Goal: Task Accomplishment & Management: Use online tool/utility

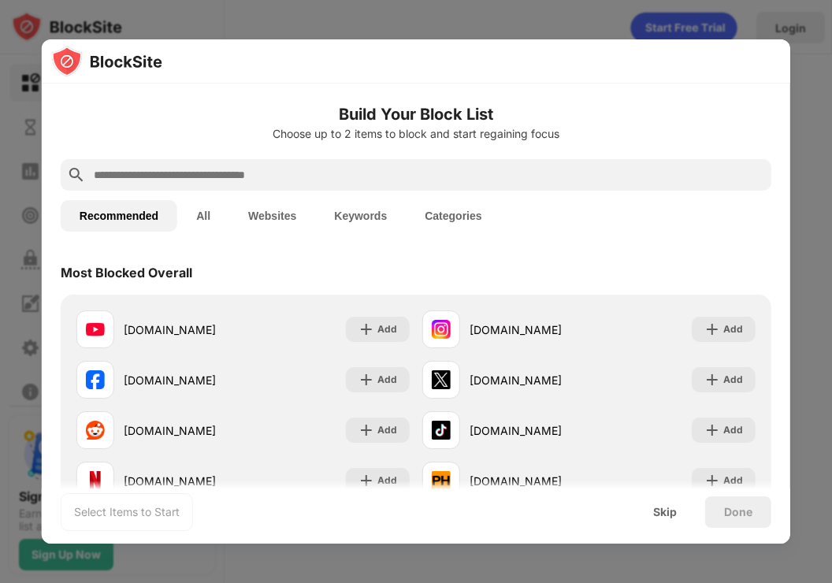
scroll to position [32, 0]
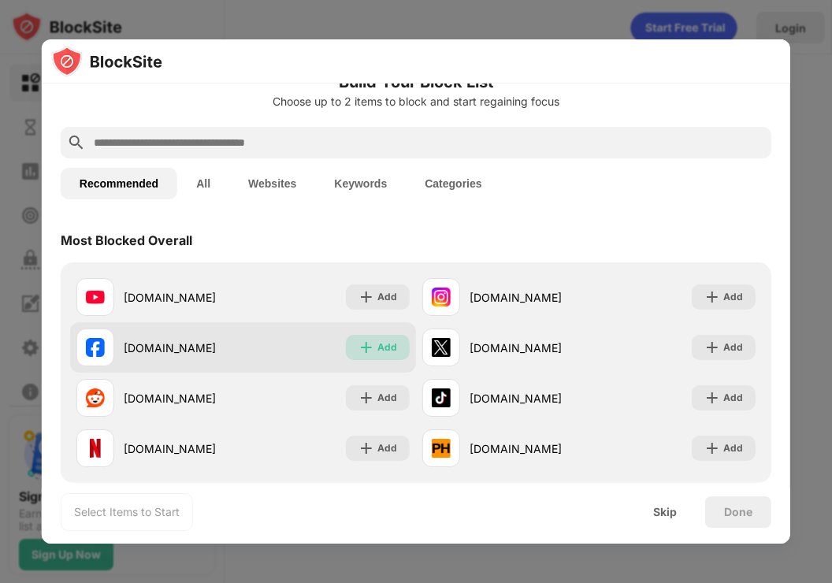
click at [376, 345] on div "Add" at bounding box center [378, 347] width 64 height 25
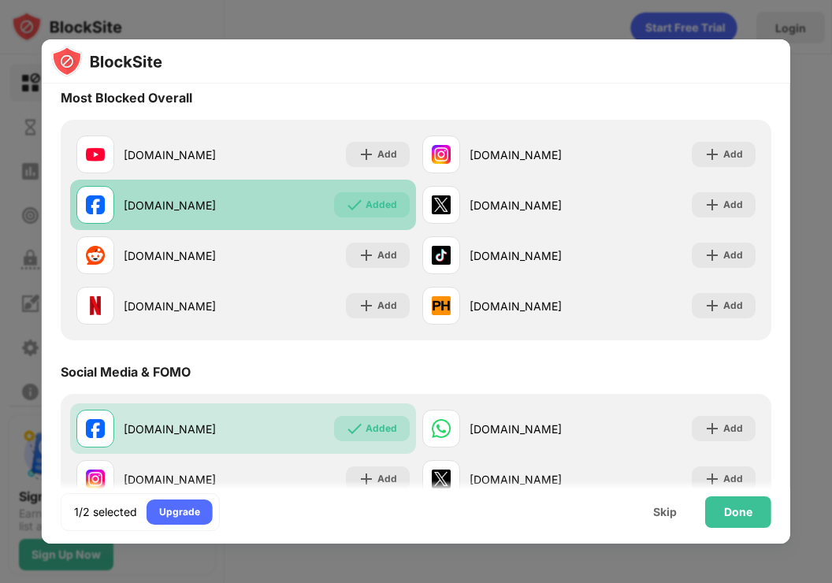
scroll to position [0, 0]
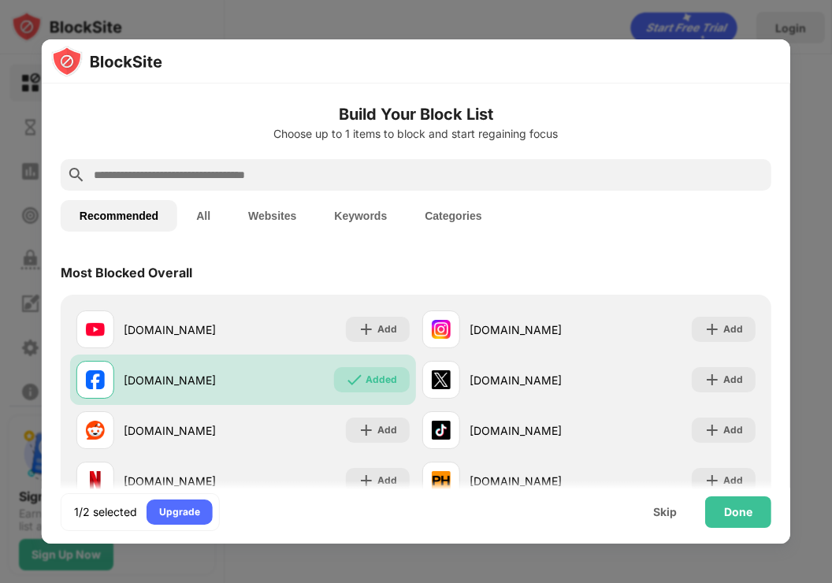
click at [224, 178] on input "text" at bounding box center [428, 174] width 672 height 19
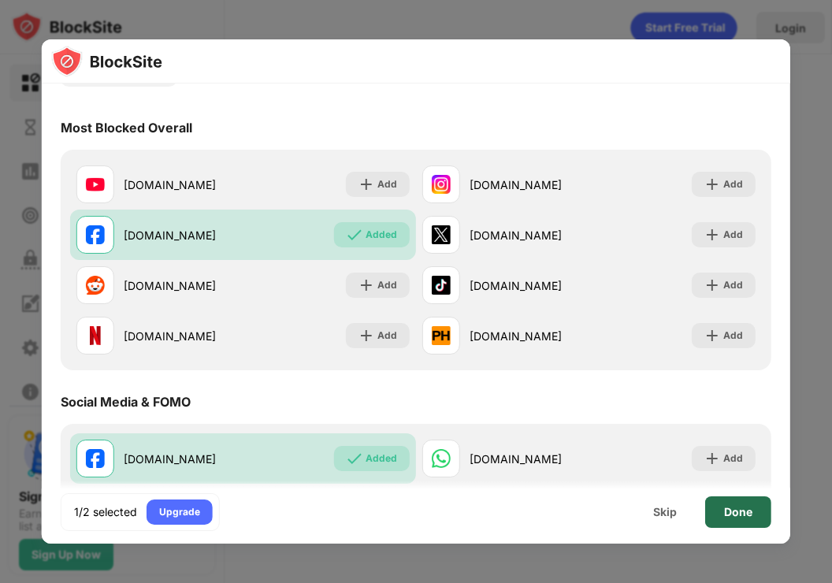
click at [728, 517] on div "Done" at bounding box center [738, 512] width 28 height 13
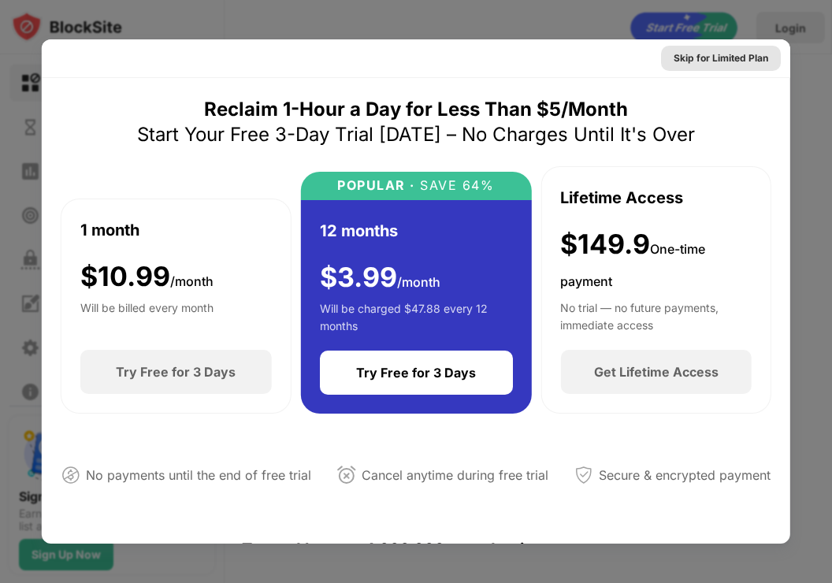
click at [730, 60] on div "Skip for Limited Plan" at bounding box center [720, 58] width 94 height 16
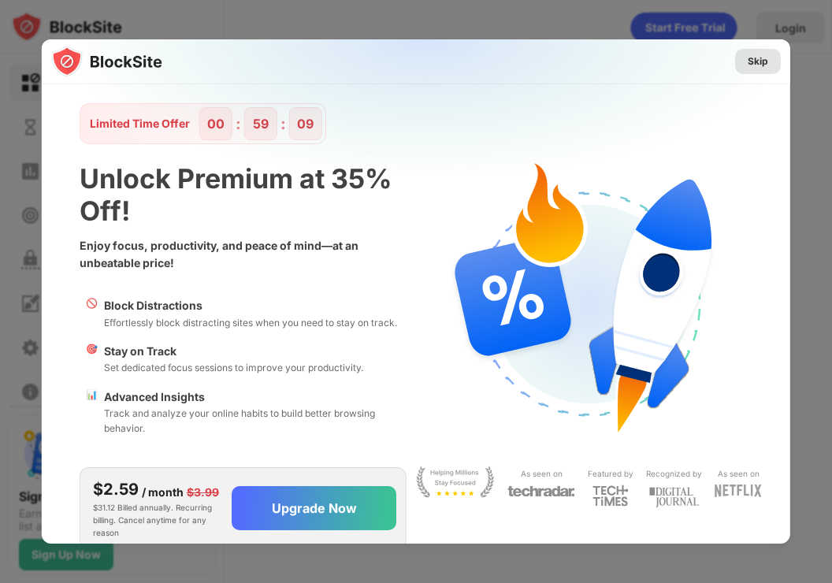
click at [753, 62] on div "Skip" at bounding box center [757, 62] width 20 height 16
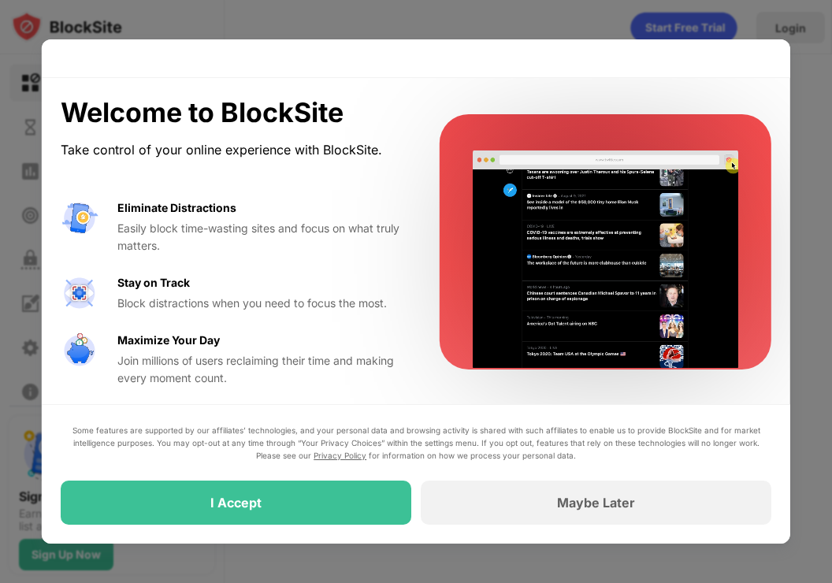
click at [301, 496] on div "I Accept" at bounding box center [236, 502] width 350 height 44
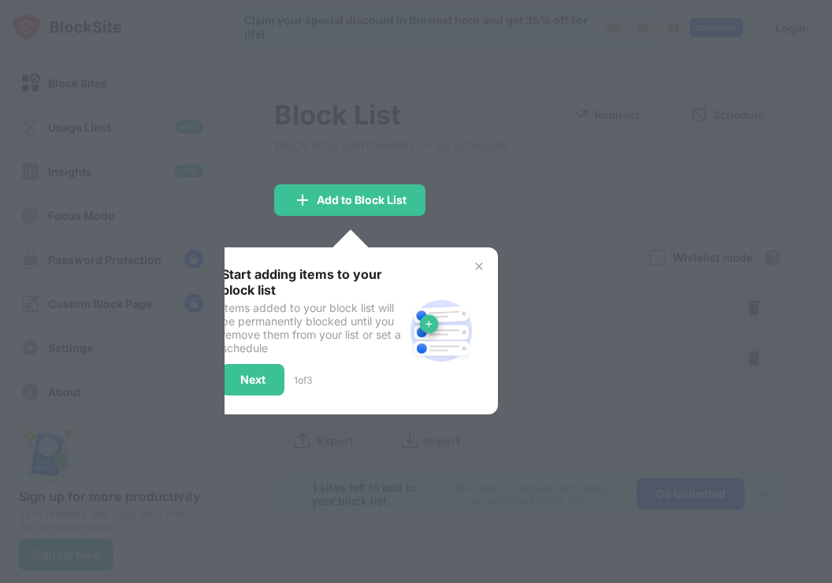
click at [558, 346] on div at bounding box center [416, 291] width 832 height 583
click at [479, 263] on img at bounding box center [478, 266] width 13 height 13
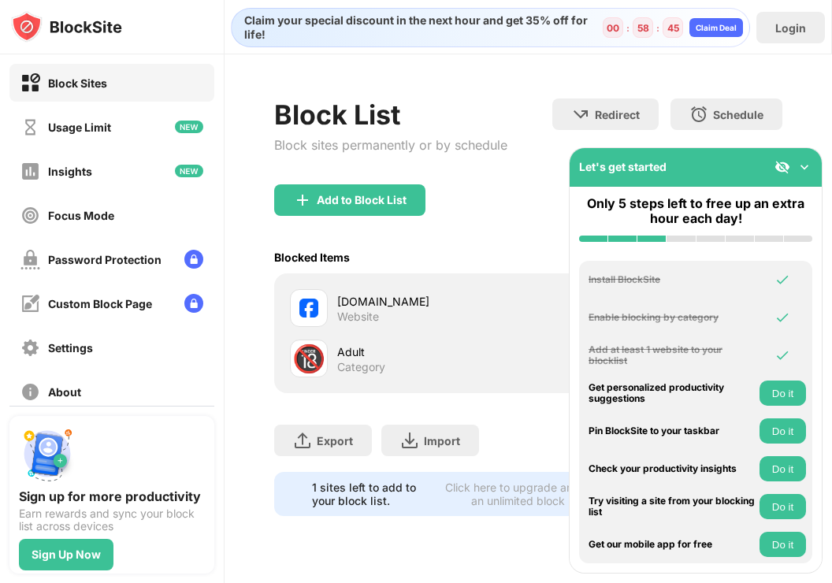
click at [802, 178] on div "Let's get started" at bounding box center [695, 167] width 252 height 39
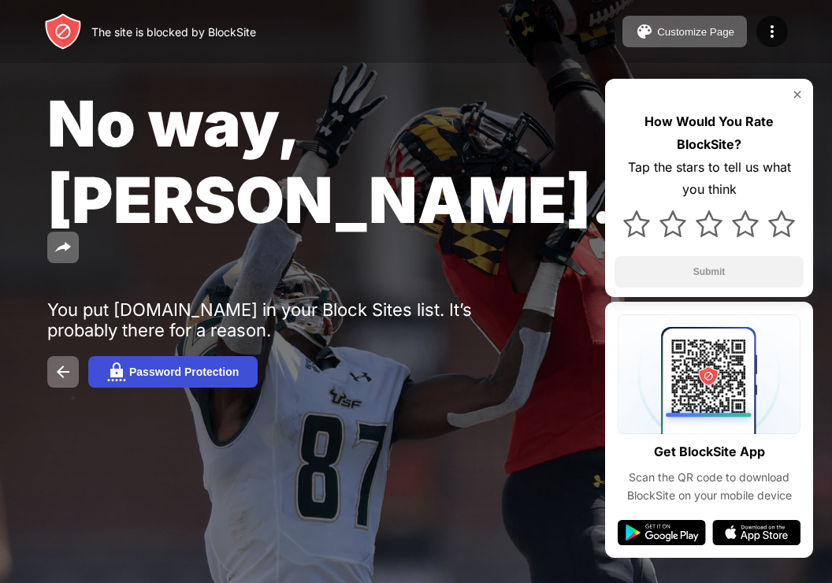
click at [226, 365] on div "Password Protection" at bounding box center [183, 371] width 109 height 13
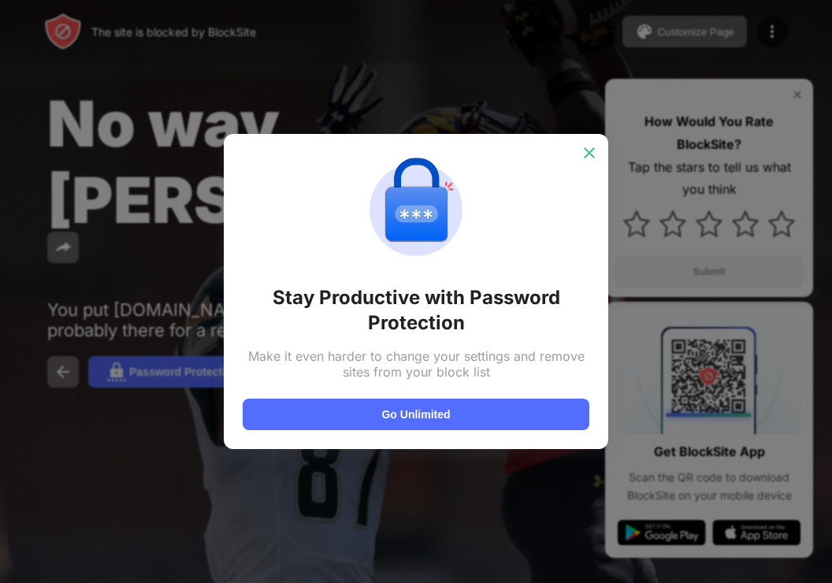
click at [586, 146] on img at bounding box center [589, 153] width 16 height 16
